Goal: Information Seeking & Learning: Learn about a topic

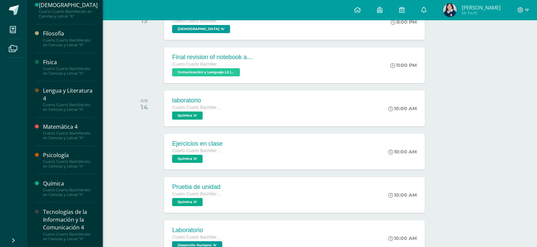
scroll to position [249, 0]
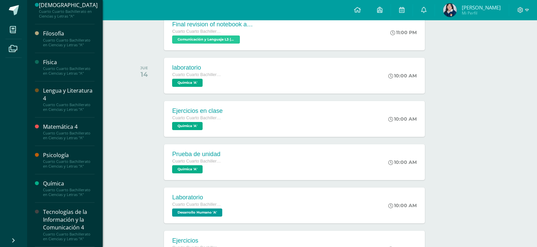
click at [65, 244] on div "Tecnologías de la Información y la Comunicación 4 Cuarto Cuarto Bachillerato en…" at bounding box center [65, 225] width 60 height 44
click at [69, 230] on div "Tecnologías de la Información y la Comunicación 4" at bounding box center [68, 220] width 51 height 23
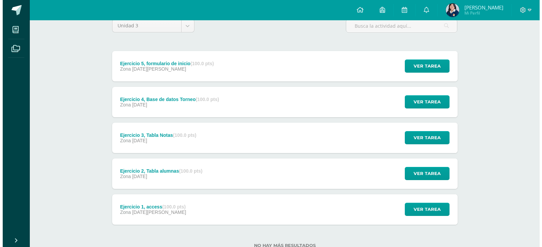
scroll to position [50, 0]
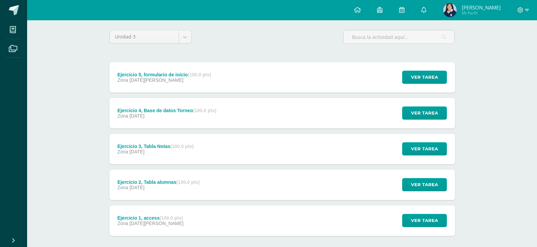
click at [215, 158] on div "Ejercicio 3, Tabla Notas (100.0 pts) Zona [DATE] Ver tarea Ejercicio 3, Tabla N…" at bounding box center [281, 149] width 345 height 30
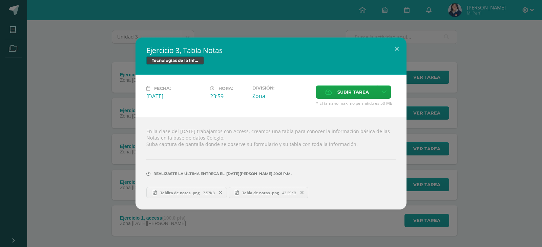
click at [242, 189] on link "Tabla de notas .png 43.59KB" at bounding box center [268, 193] width 80 height 12
click at [244, 193] on span "Tabla de notas .png" at bounding box center [260, 193] width 43 height 5
click at [173, 192] on span "Tablita de notas .png" at bounding box center [180, 193] width 46 height 5
click at [66, 174] on div "Ejercicio 3, Tabla Notas Tecnologías de la Información y la Comunicación 4 Fech…" at bounding box center [271, 124] width 536 height 172
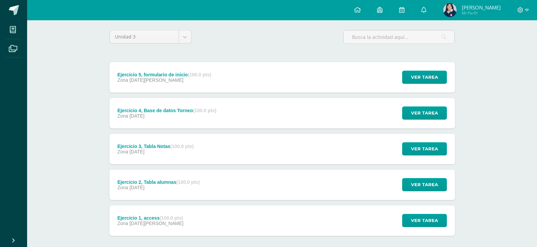
click at [182, 122] on div "Ejercicio 4, Base de datos Torneo (100.0 pts) Zona [DATE]" at bounding box center [166, 113] width 115 height 30
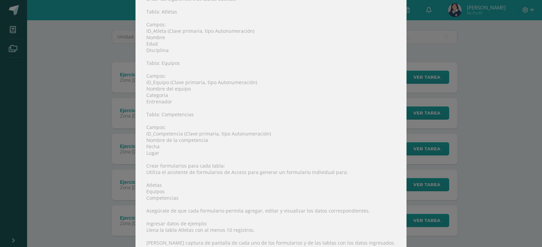
scroll to position [106, 0]
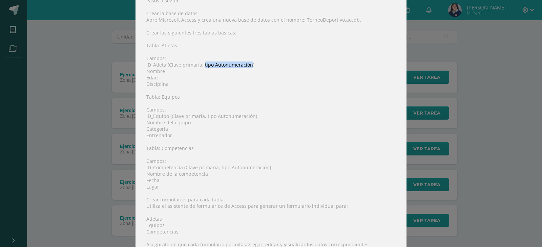
drag, startPoint x: 200, startPoint y: 64, endPoint x: 246, endPoint y: 65, distance: 45.7
click at [246, 65] on div "Diseñar una base de datos en Microsoft Access que permita gestionar la informac…" at bounding box center [270, 161] width 271 height 376
copy div "tipo Autonumeración"
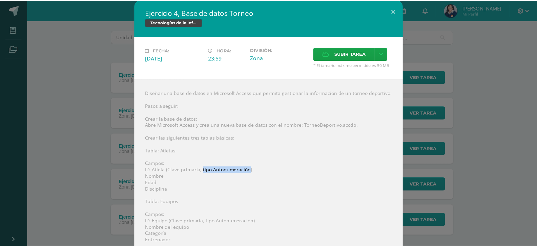
scroll to position [0, 0]
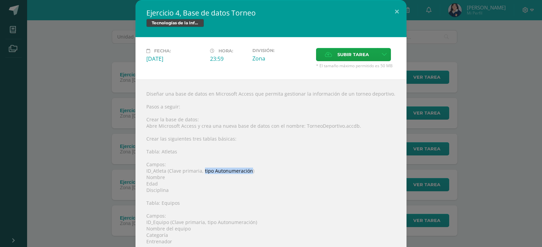
drag, startPoint x: 183, startPoint y: 10, endPoint x: 195, endPoint y: 13, distance: 13.0
click at [195, 13] on h2 "Ejercicio 4, Base de datos Torneo" at bounding box center [270, 12] width 249 height 9
click at [46, 59] on div "Ejercicio 4, Base de datos Torneo Tecnologías de la Información y la Comunicaci…" at bounding box center [271, 227] width 536 height 455
